Goal: Information Seeking & Learning: Learn about a topic

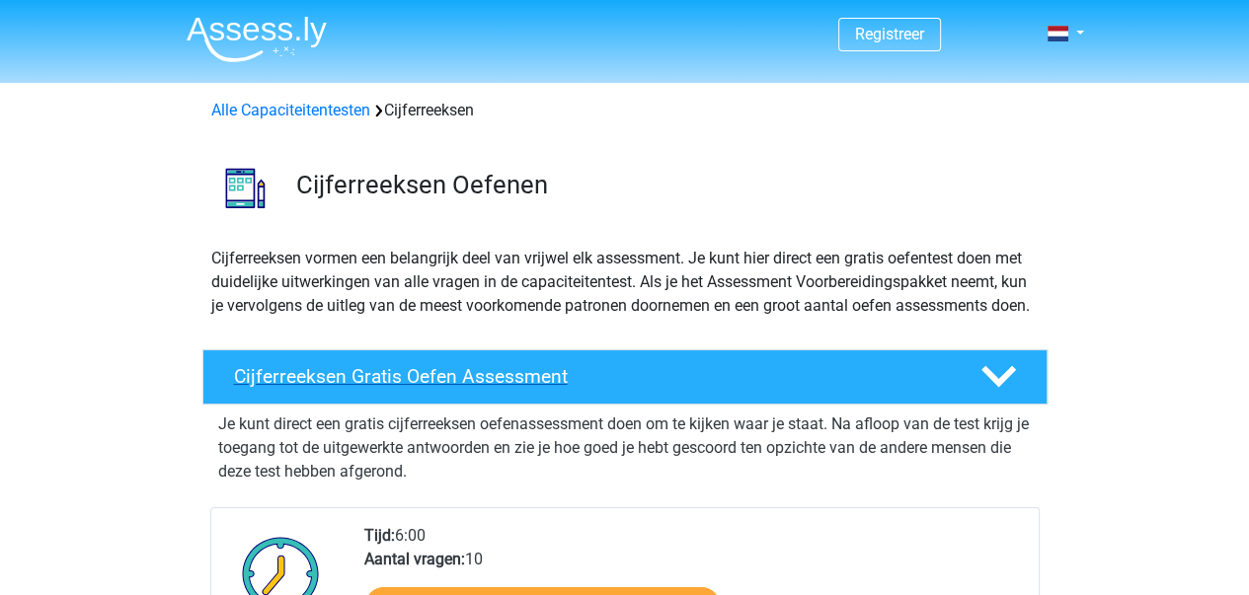
click at [458, 388] on h4 "Cijferreeksen Gratis Oefen Assessment" at bounding box center [591, 376] width 715 height 23
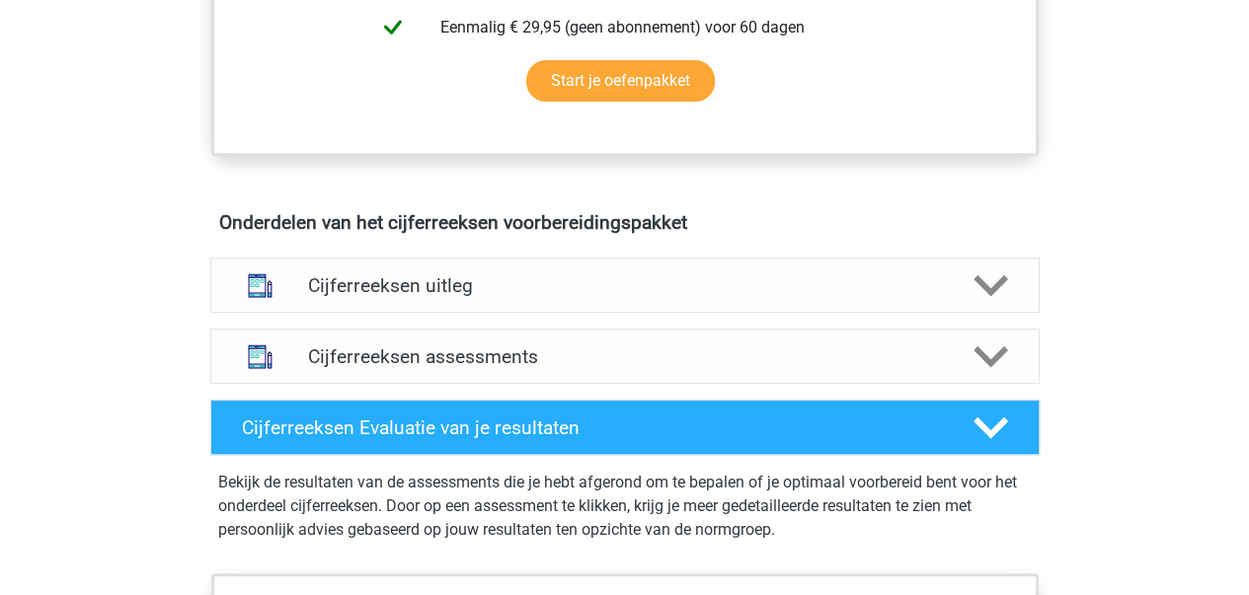
scroll to position [691, 0]
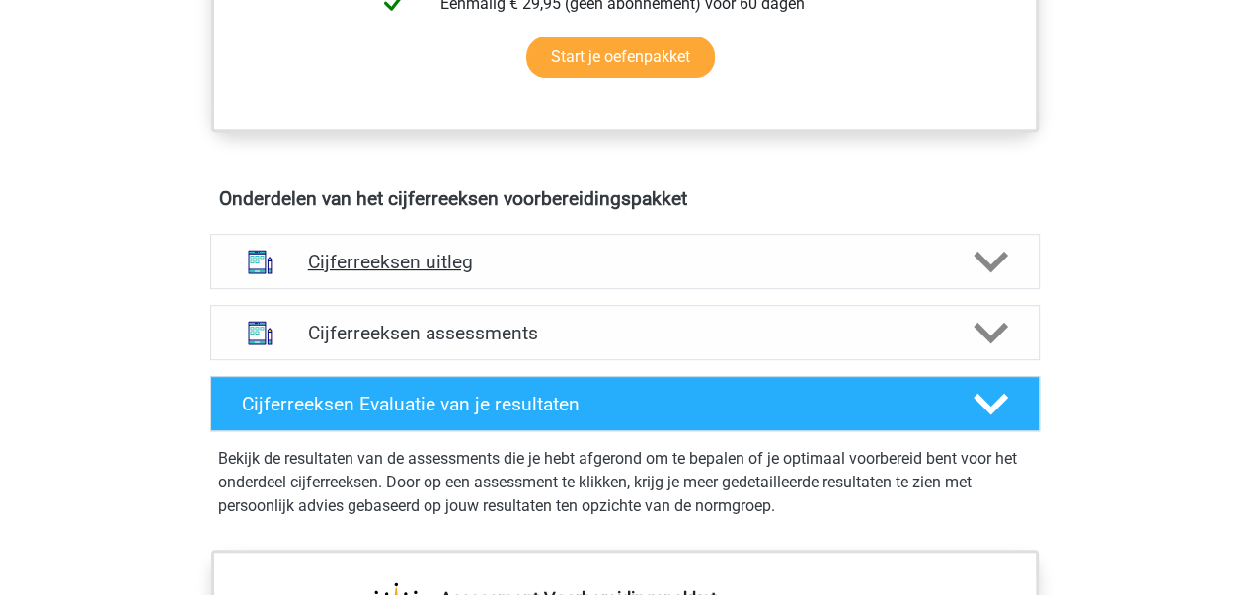
click at [997, 273] on polygon at bounding box center [990, 263] width 35 height 22
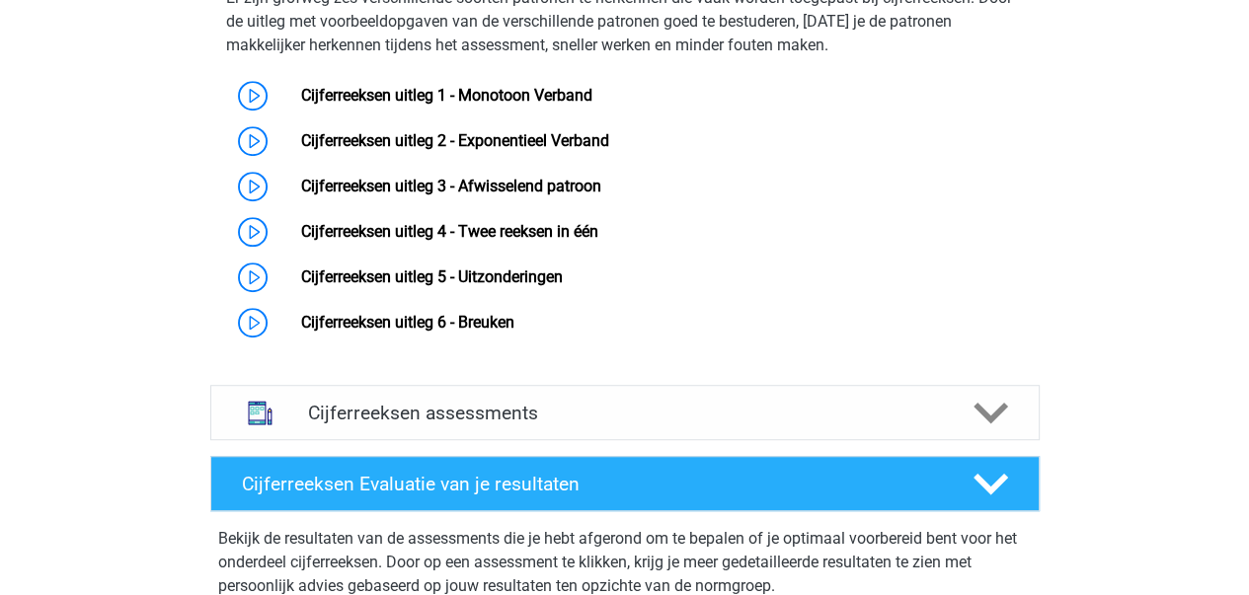
scroll to position [987, 0]
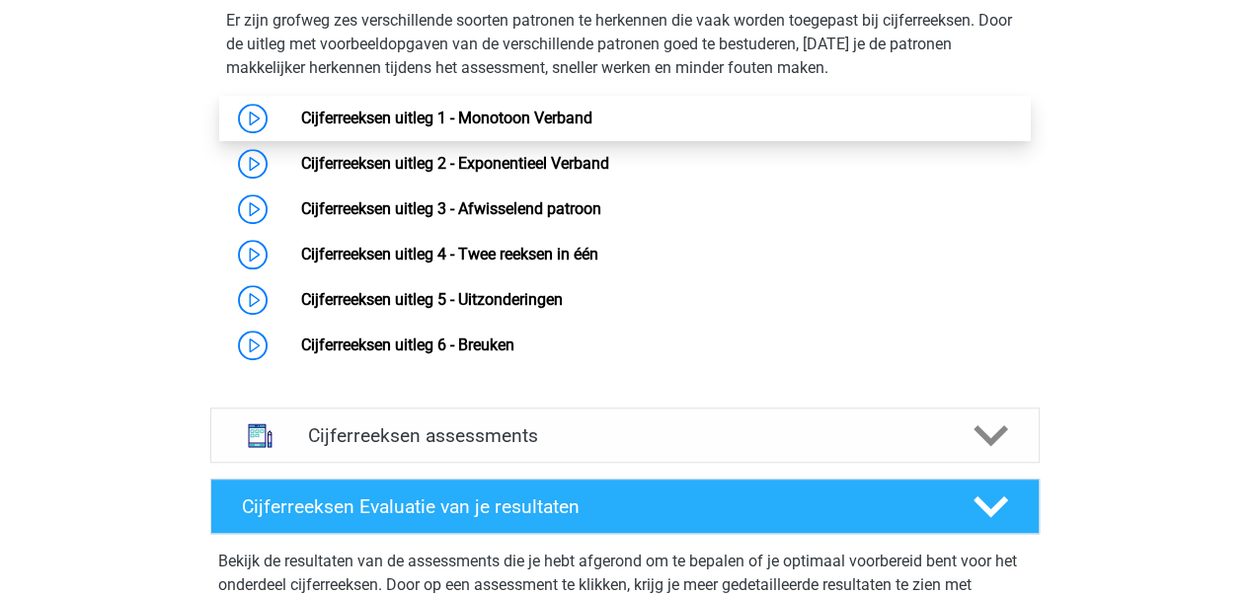
click at [418, 127] on link "Cijferreeksen uitleg 1 - Monotoon Verband" at bounding box center [446, 118] width 291 height 19
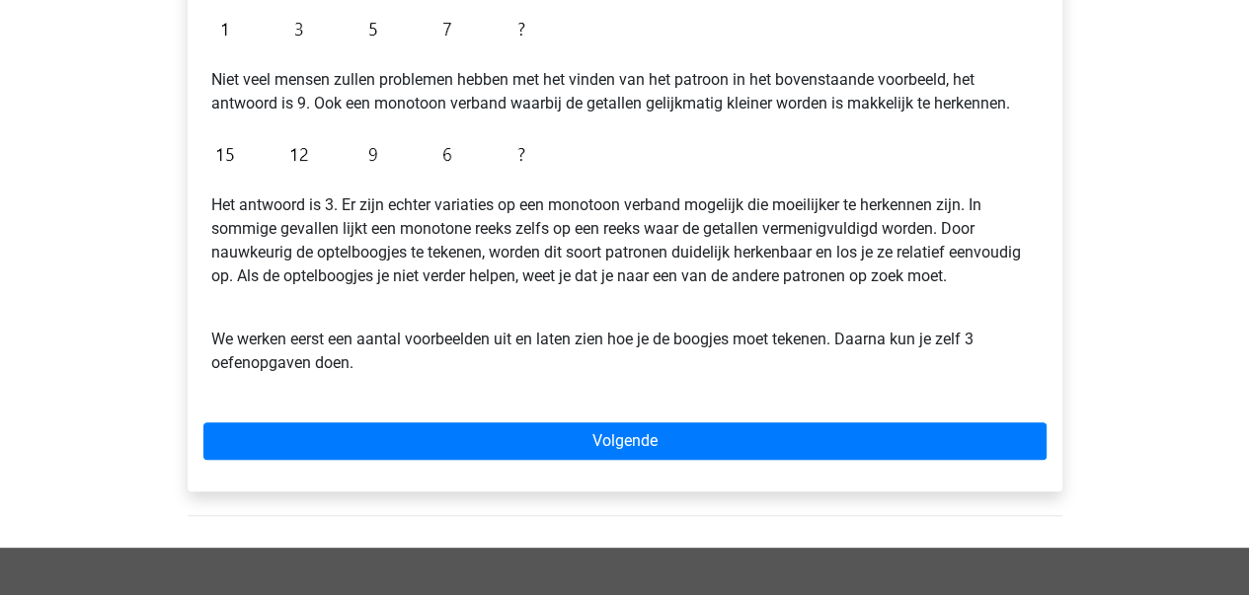
scroll to position [395, 0]
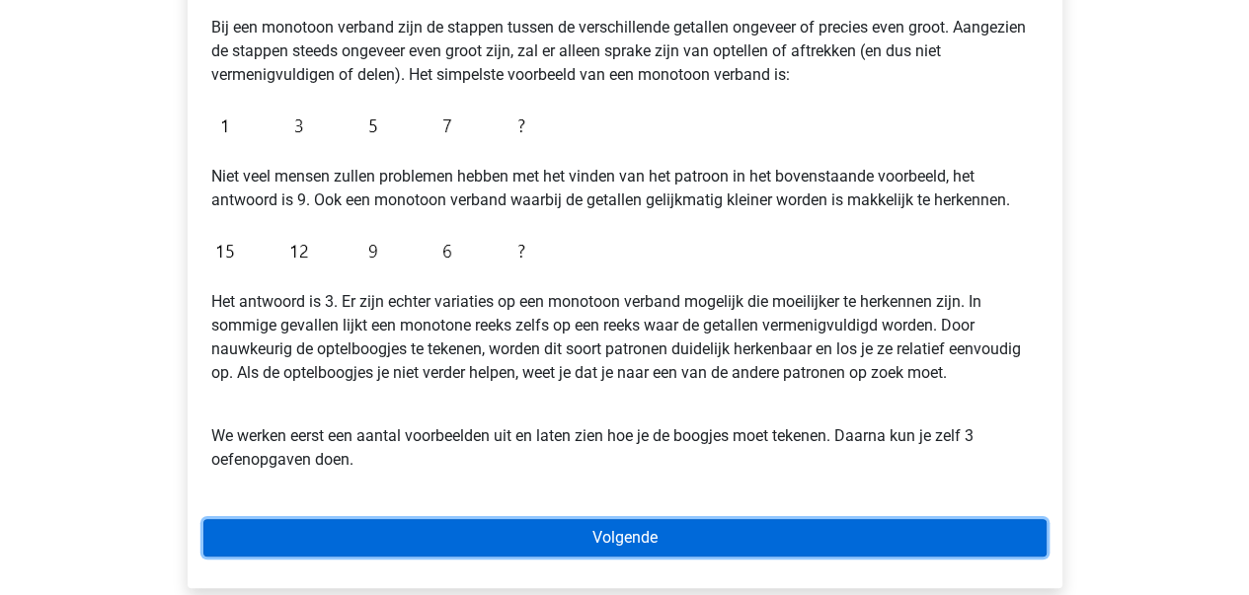
click at [618, 533] on link "Volgende" at bounding box center [624, 538] width 843 height 38
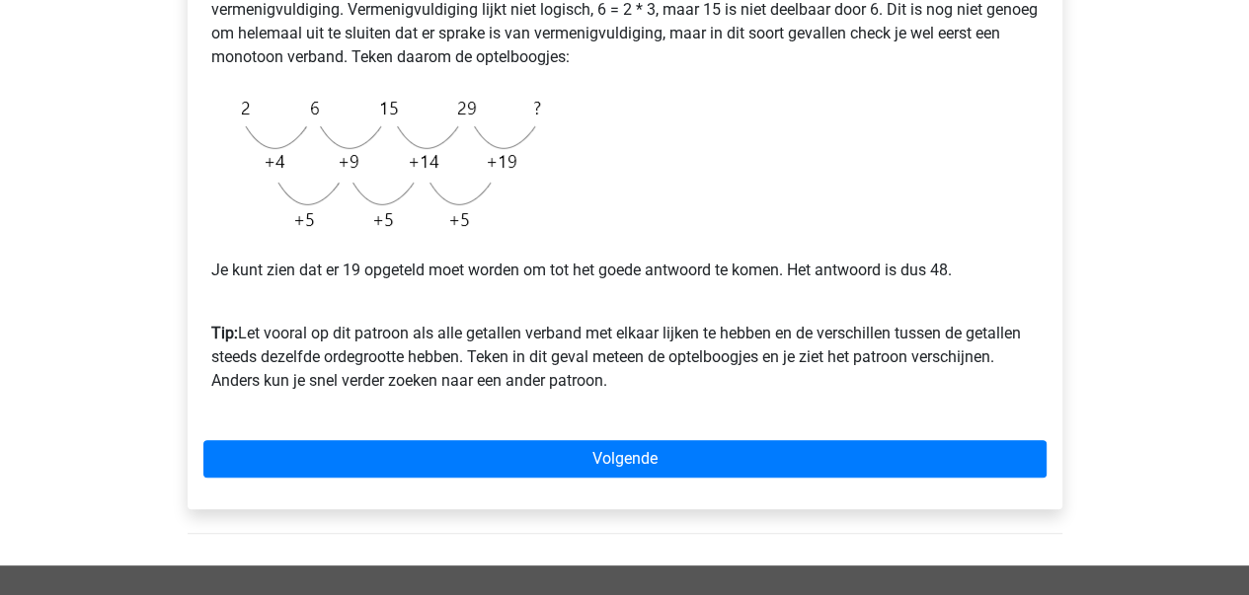
scroll to position [592, 0]
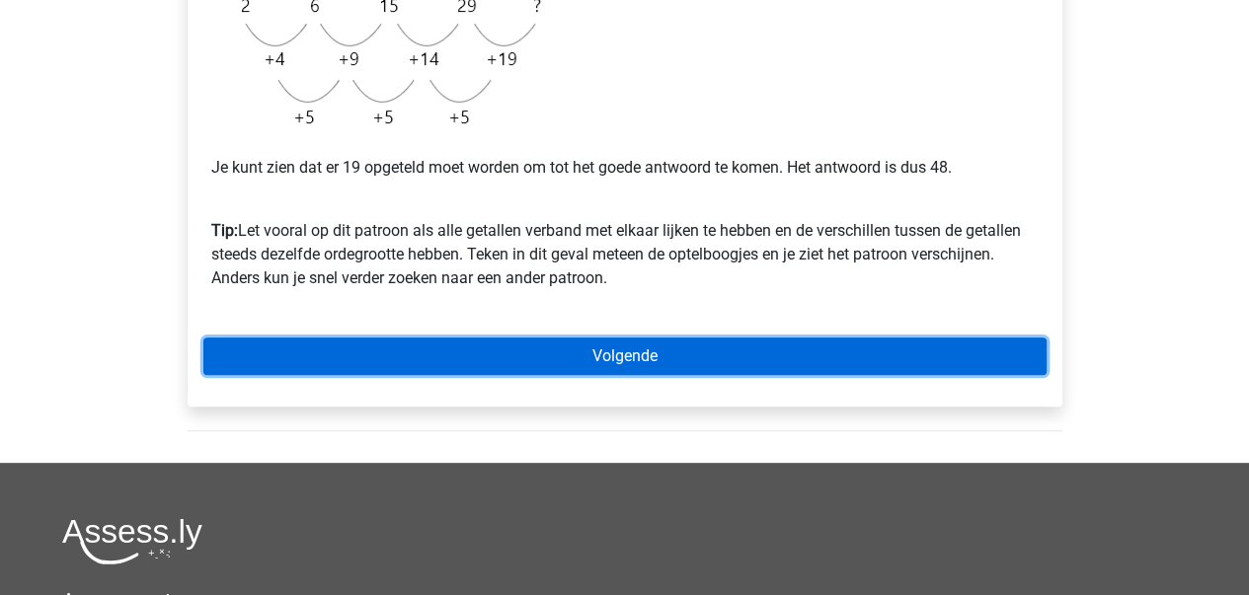
click at [605, 356] on link "Volgende" at bounding box center [624, 357] width 843 height 38
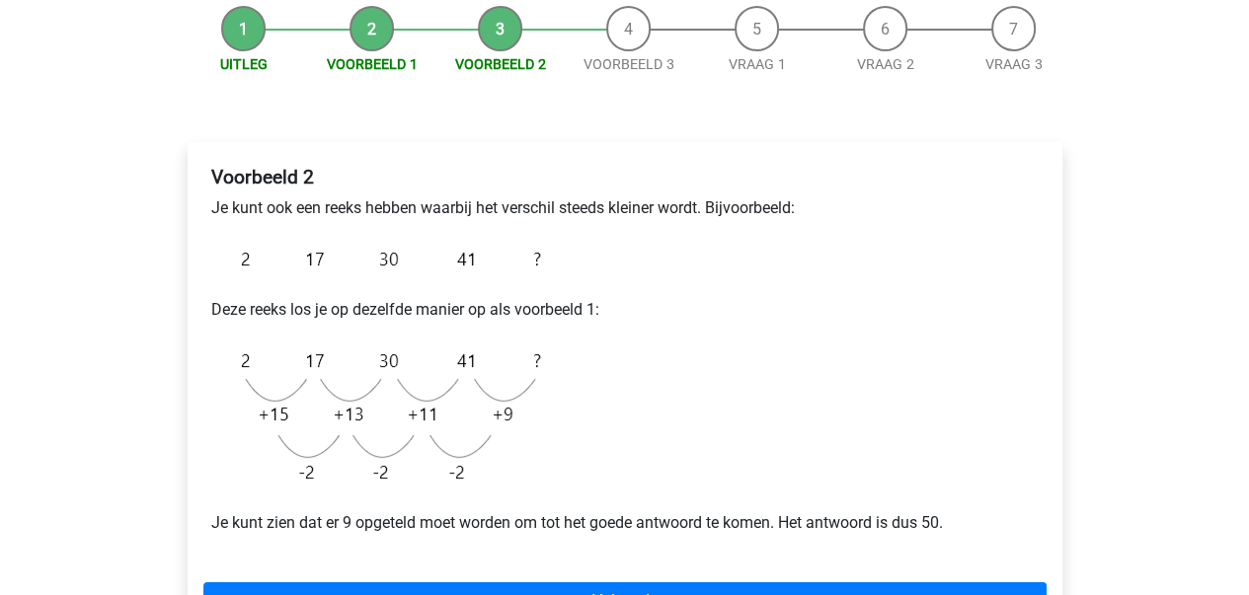
scroll to position [99, 0]
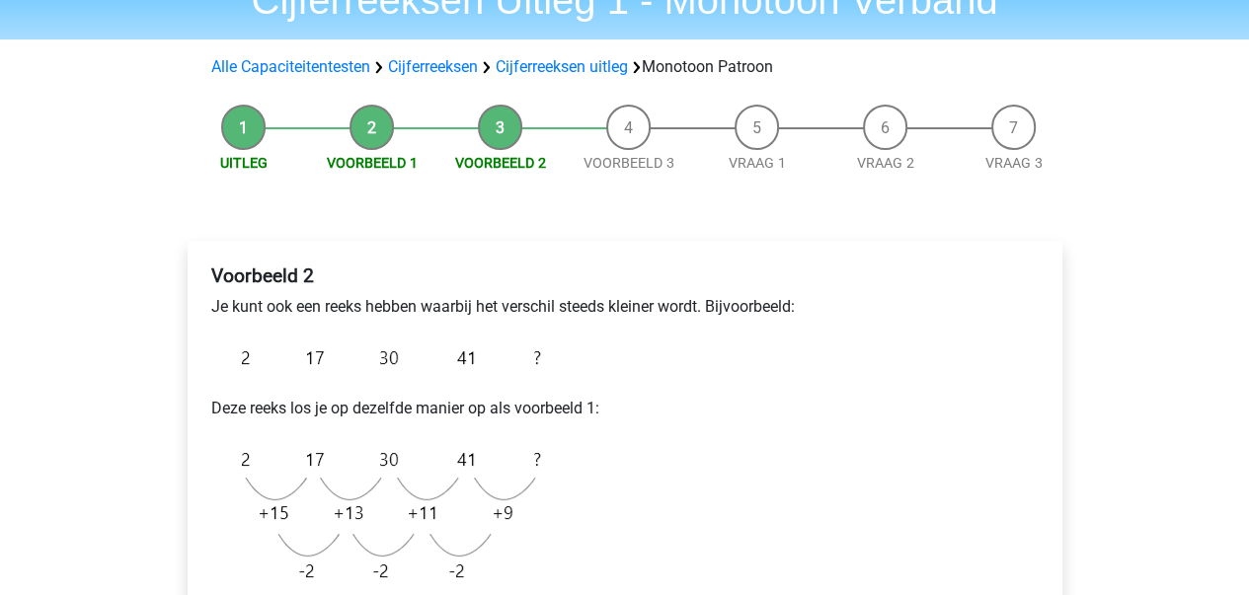
click at [643, 427] on div "Voorbeeld 2 Je kunt ook een reeks hebben waarbij het verschil steeds kleiner wo…" at bounding box center [624, 457] width 843 height 401
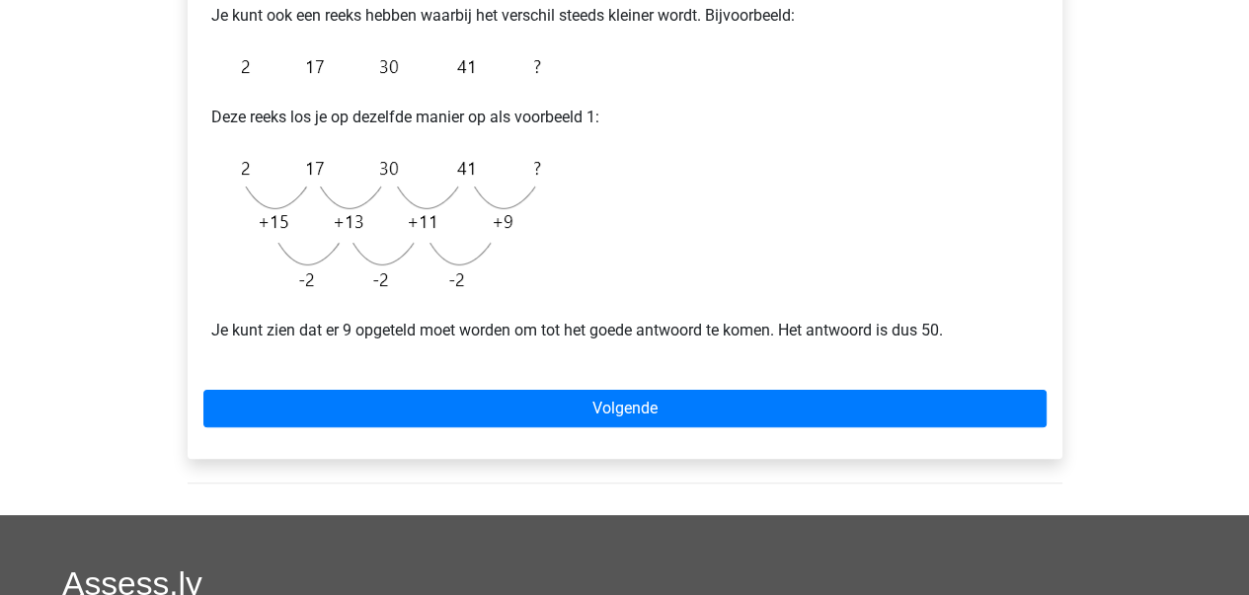
scroll to position [494, 0]
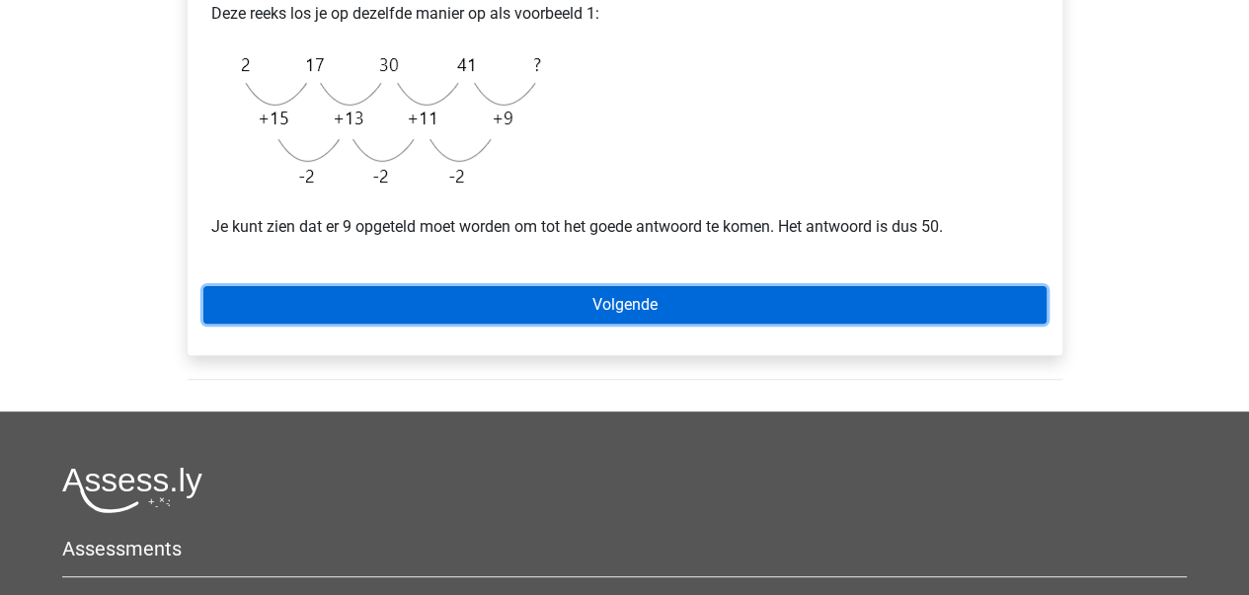
click at [633, 305] on link "Volgende" at bounding box center [624, 305] width 843 height 38
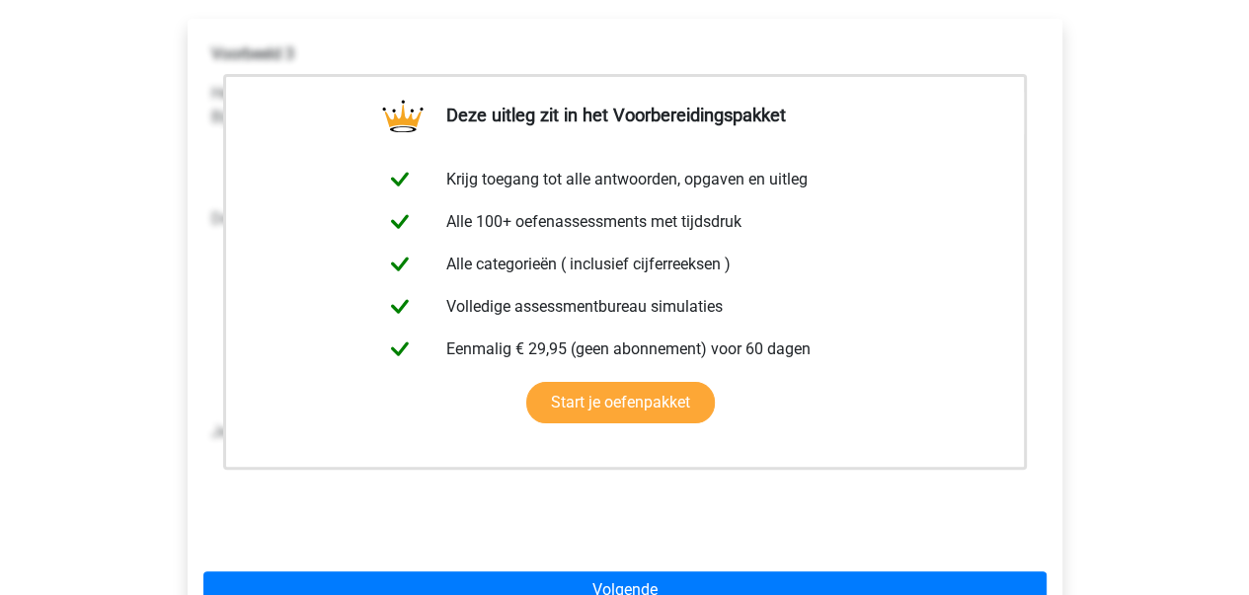
scroll to position [395, 0]
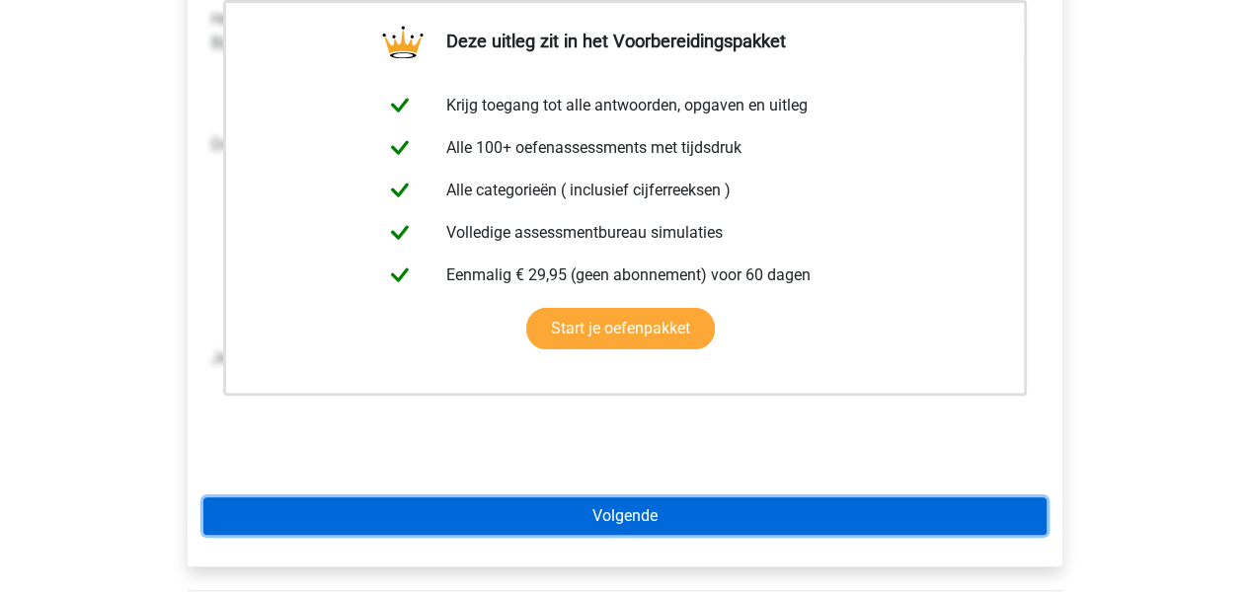
click at [635, 514] on link "Volgende" at bounding box center [624, 516] width 843 height 38
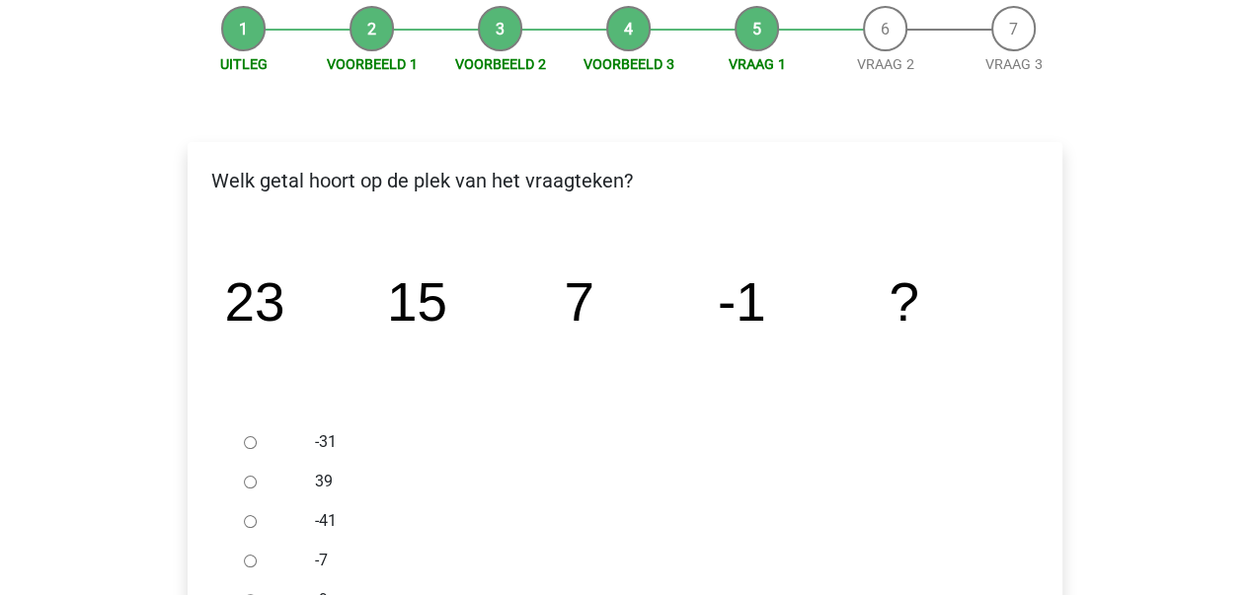
scroll to position [296, 0]
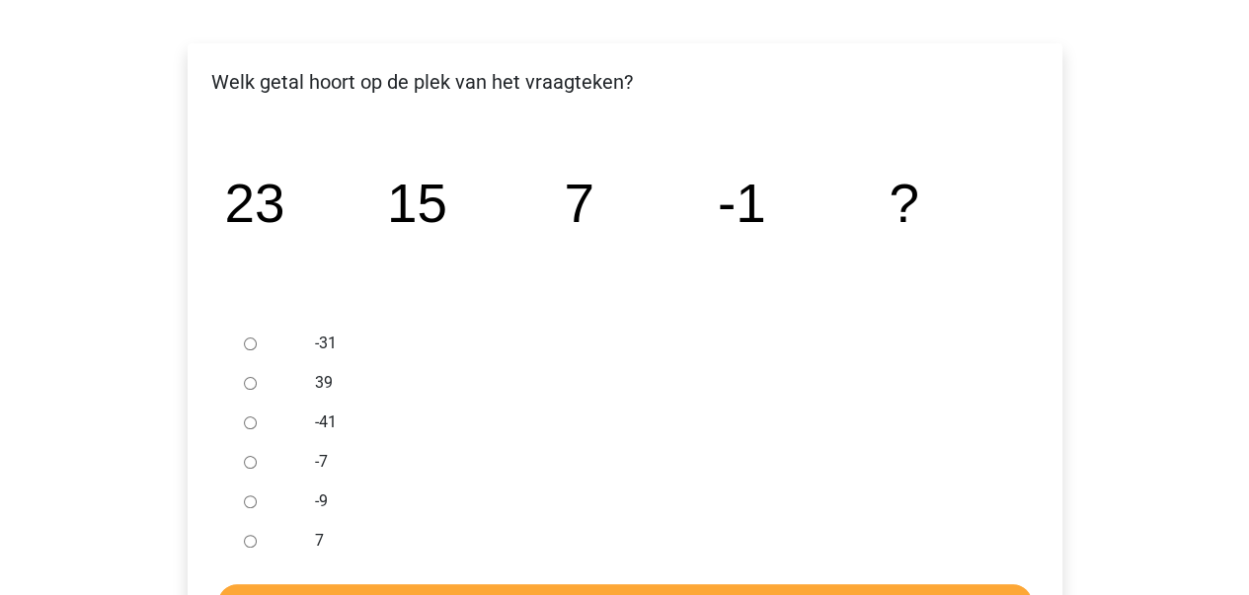
click at [250, 501] on input "-9" at bounding box center [250, 502] width 13 height 13
radio input "true"
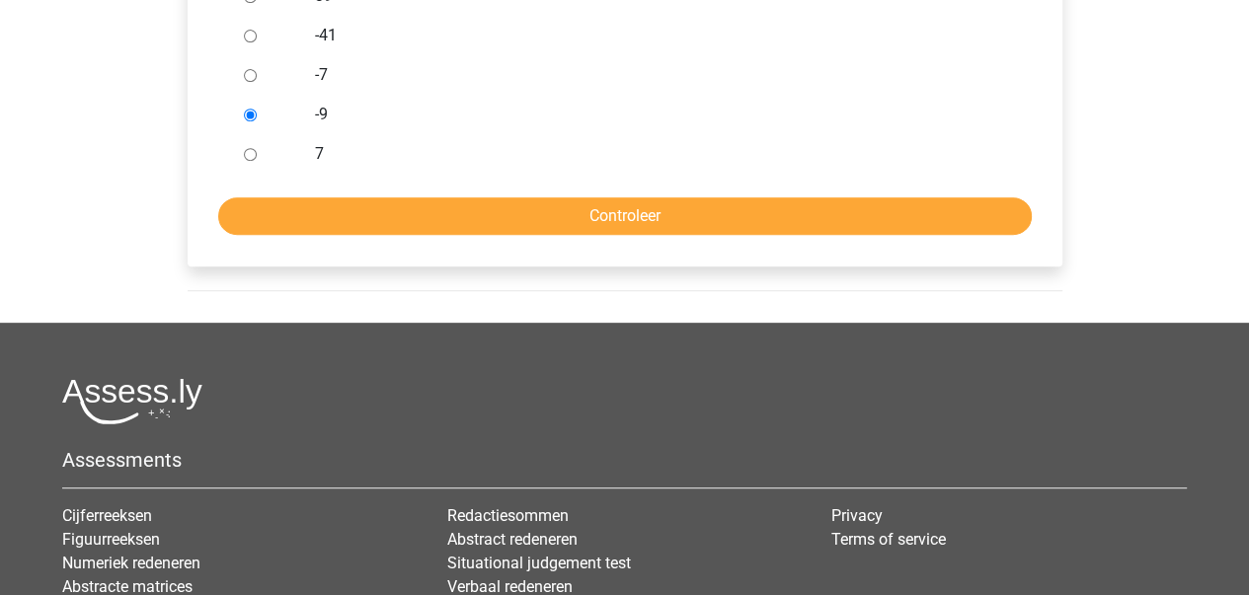
scroll to position [691, 0]
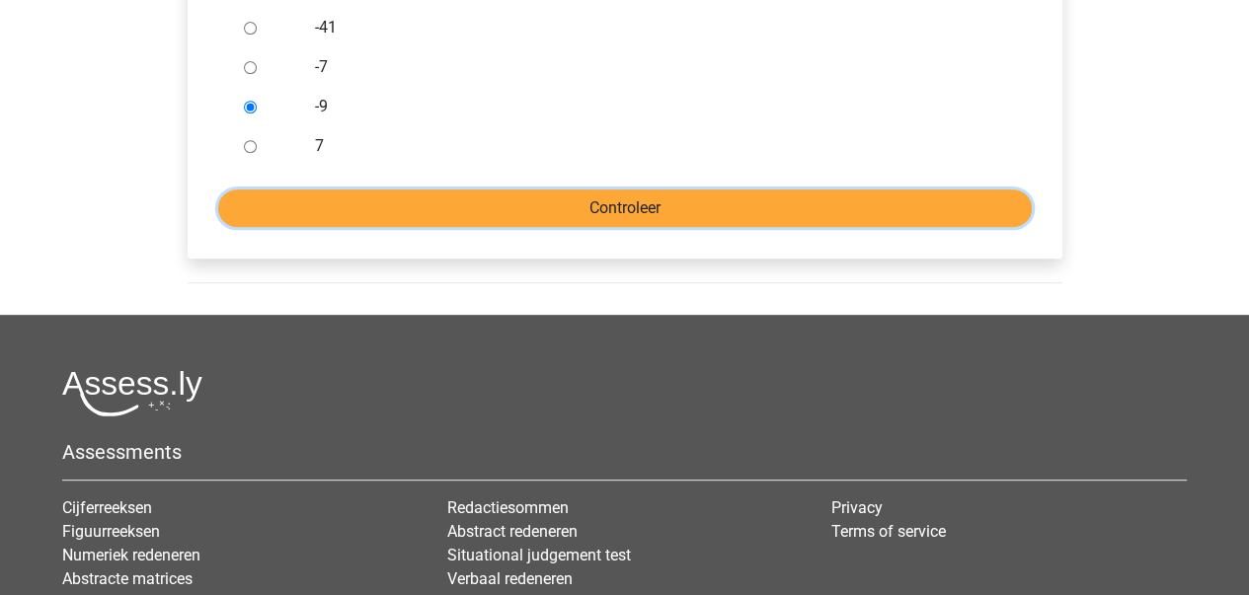
click at [633, 214] on input "Controleer" at bounding box center [624, 209] width 813 height 38
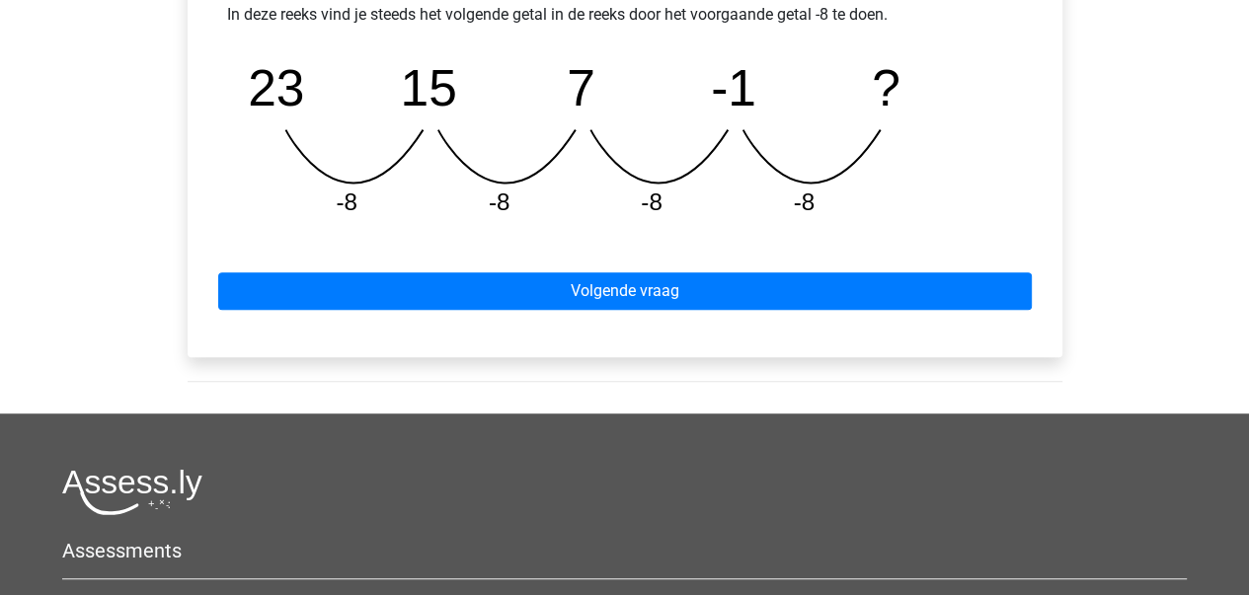
scroll to position [987, 0]
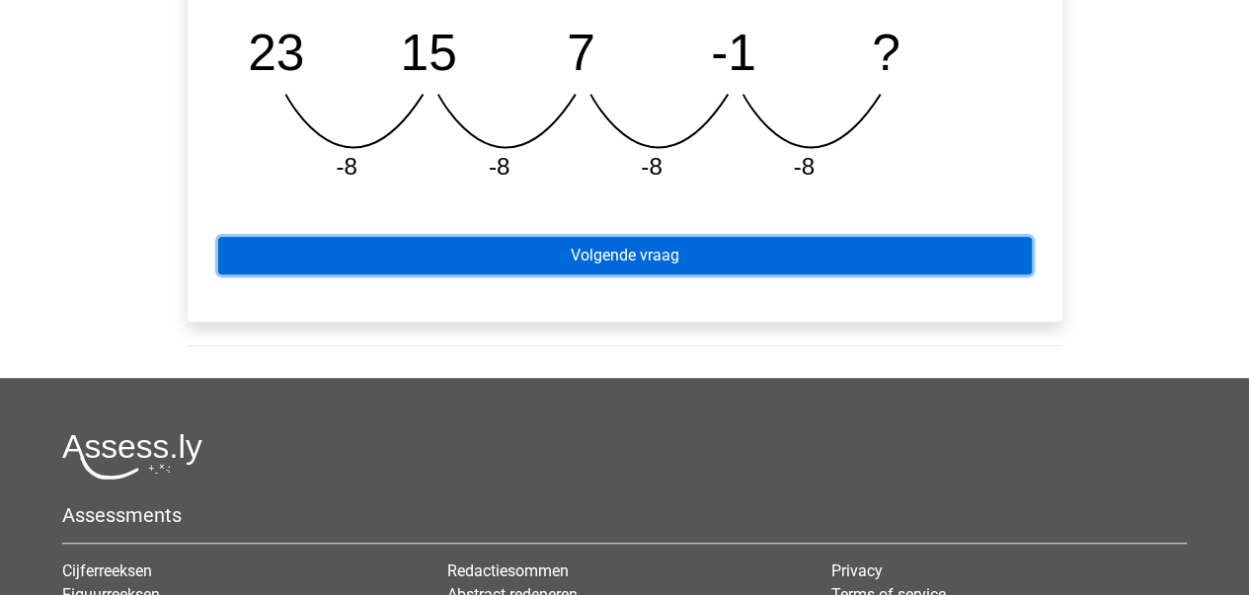
click at [634, 257] on link "Volgende vraag" at bounding box center [624, 256] width 813 height 38
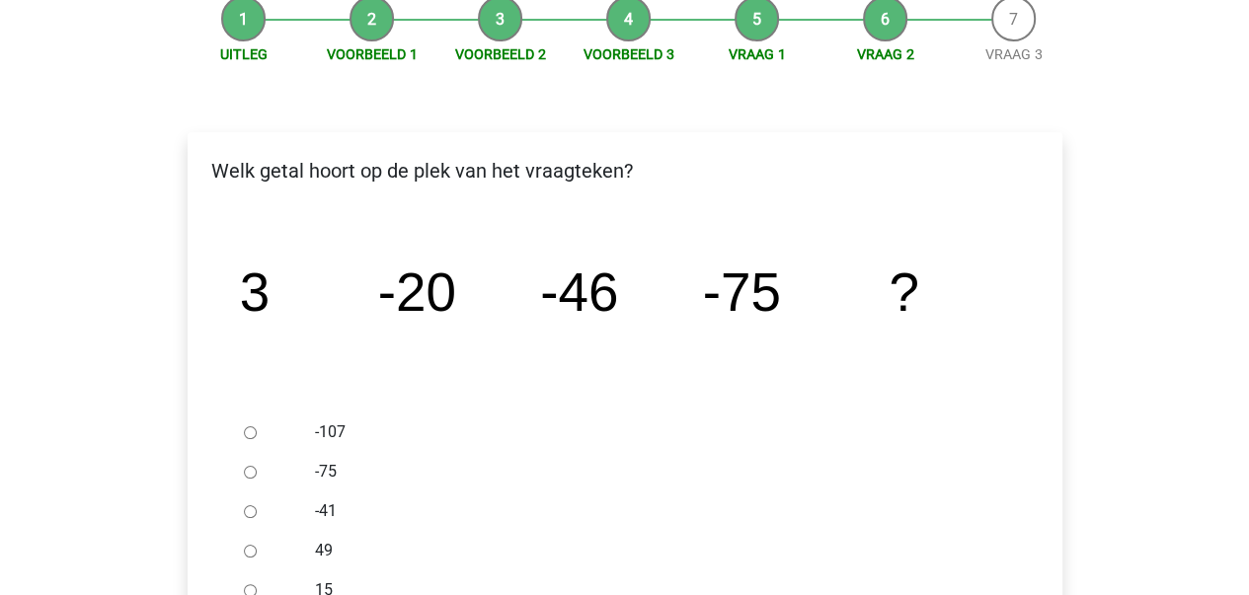
scroll to position [296, 0]
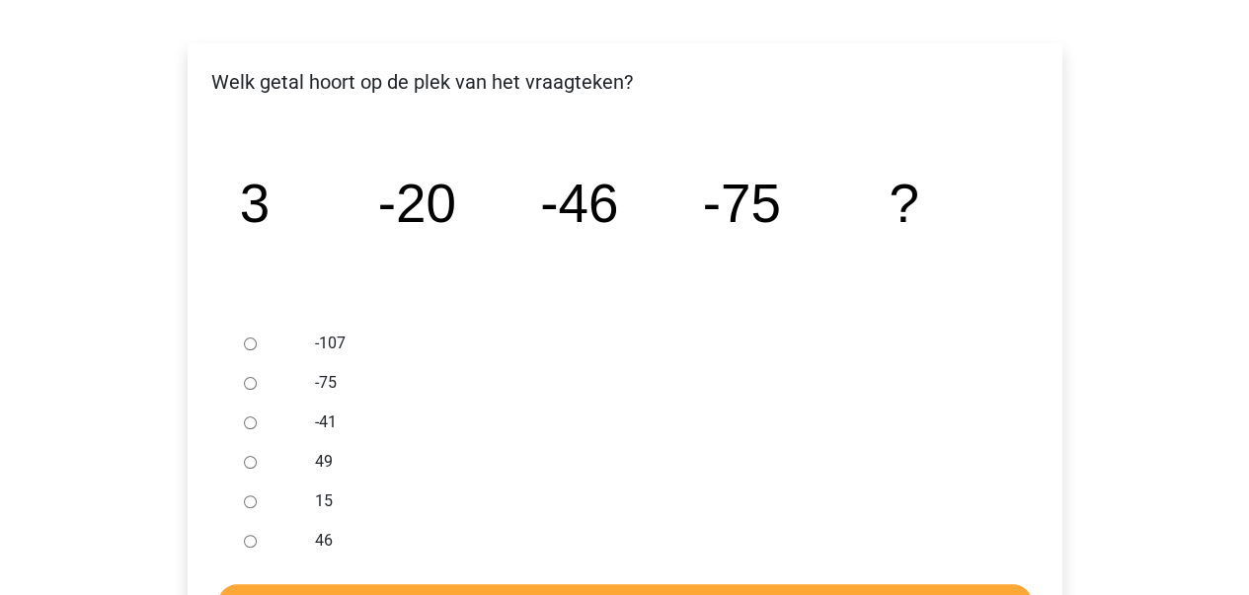
click at [633, 256] on icon "image/svg+xml 3 -20 -46 -75 ?" at bounding box center [624, 221] width 811 height 203
click at [245, 344] on input "-107" at bounding box center [250, 344] width 13 height 13
radio input "true"
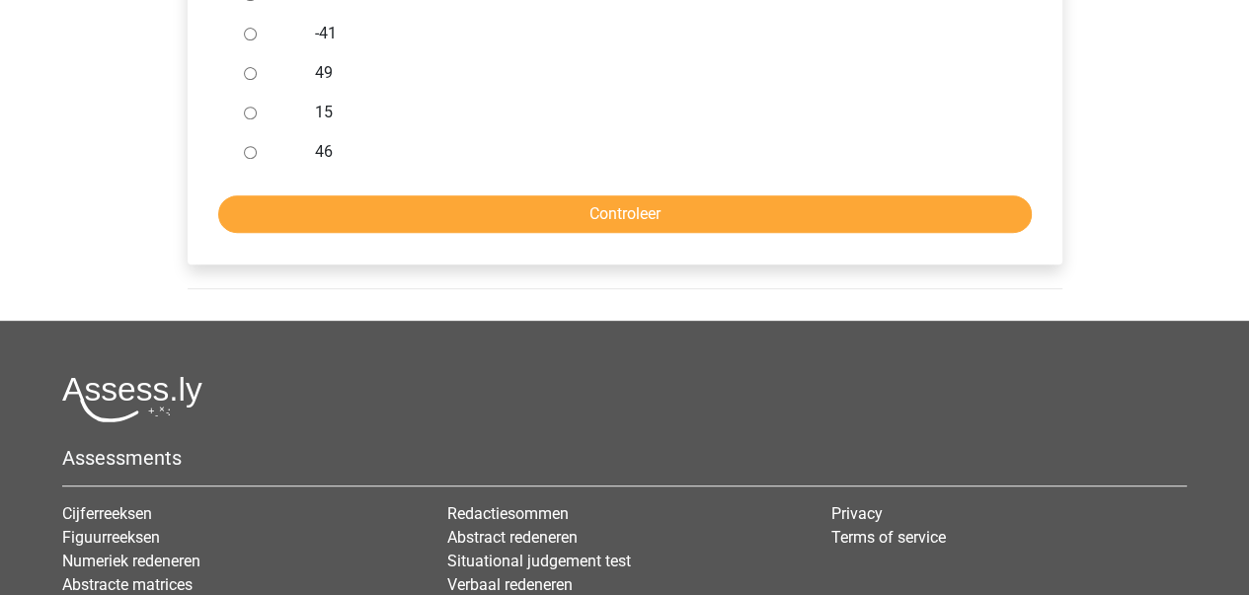
scroll to position [691, 0]
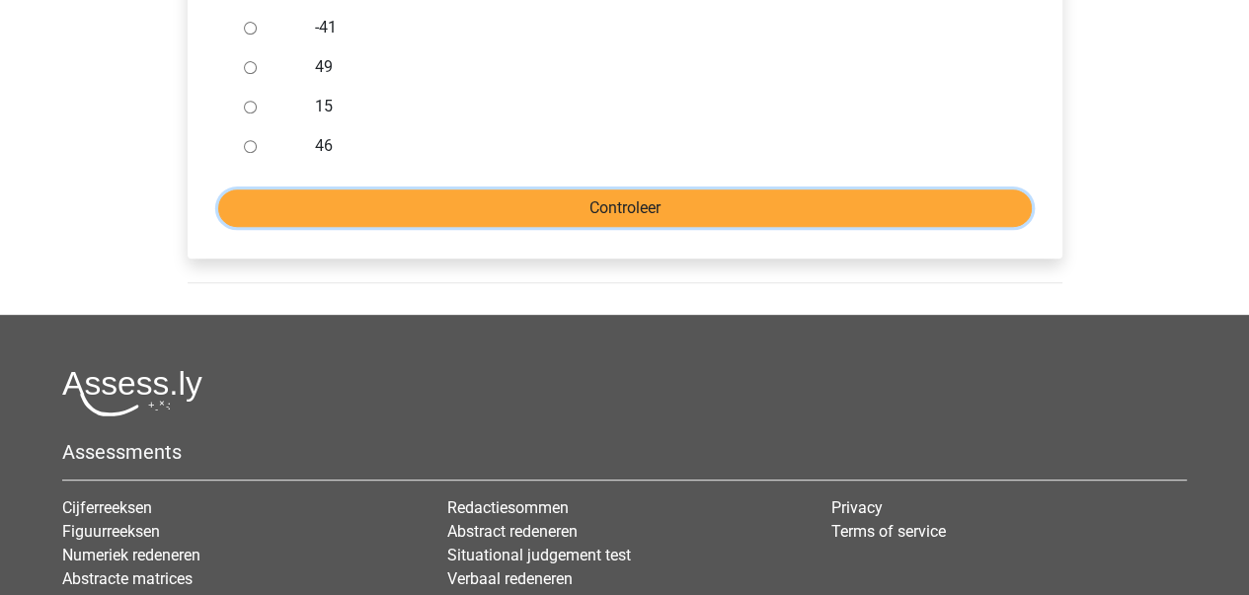
click at [644, 212] on input "Controleer" at bounding box center [624, 209] width 813 height 38
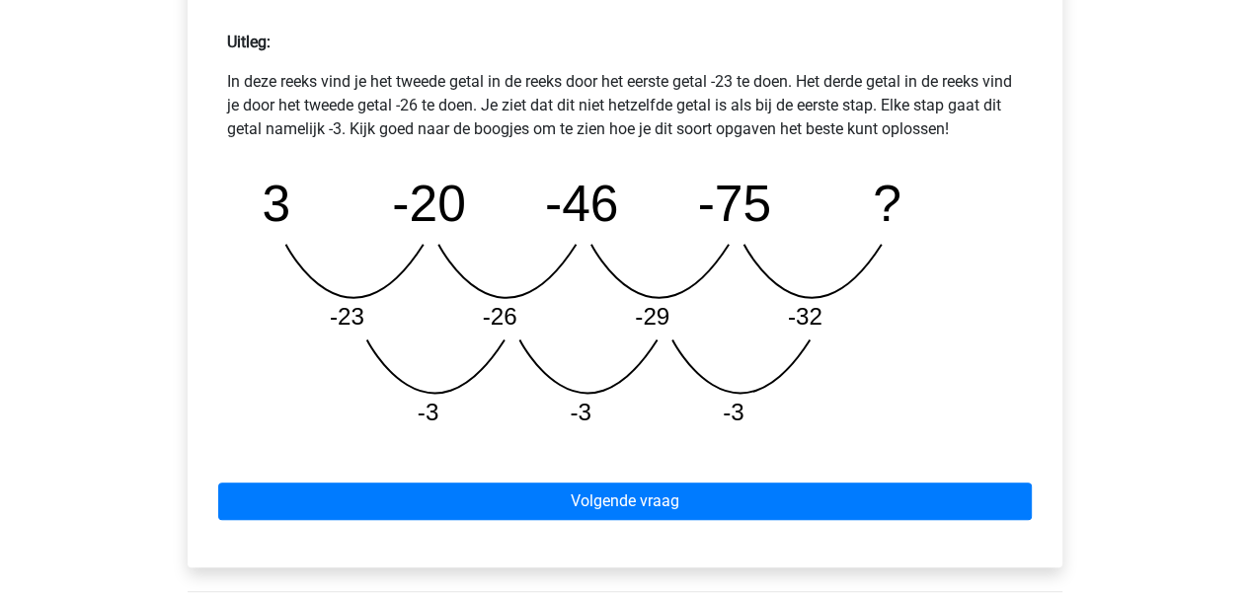
scroll to position [888, 0]
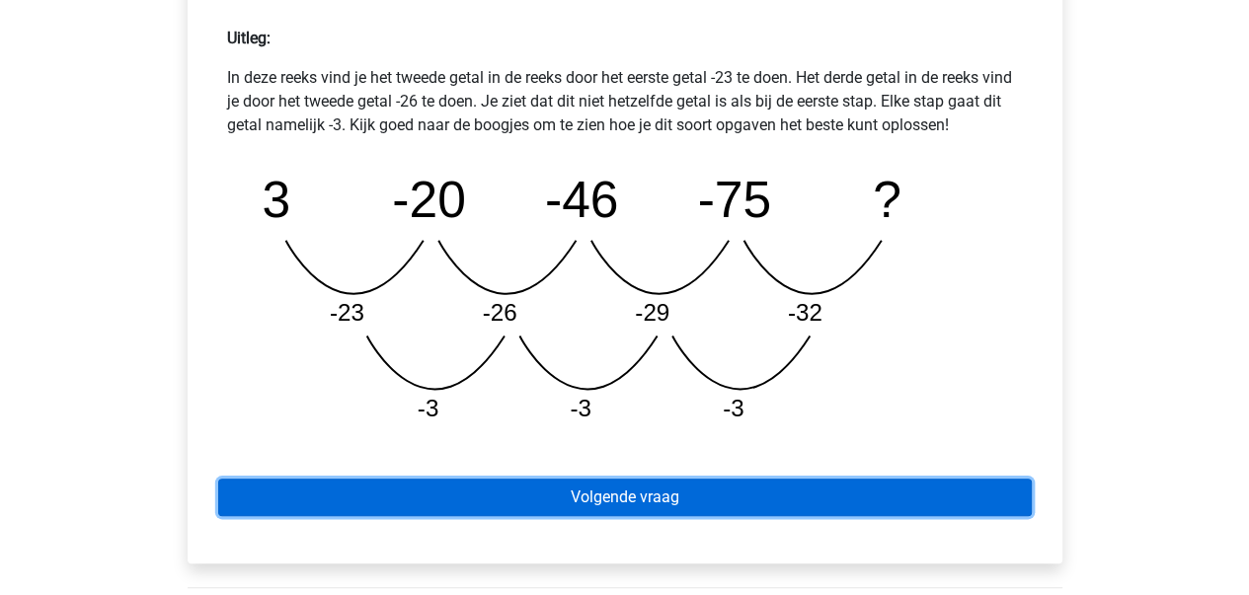
click at [644, 497] on link "Volgende vraag" at bounding box center [624, 498] width 813 height 38
